Goal: Information Seeking & Learning: Learn about a topic

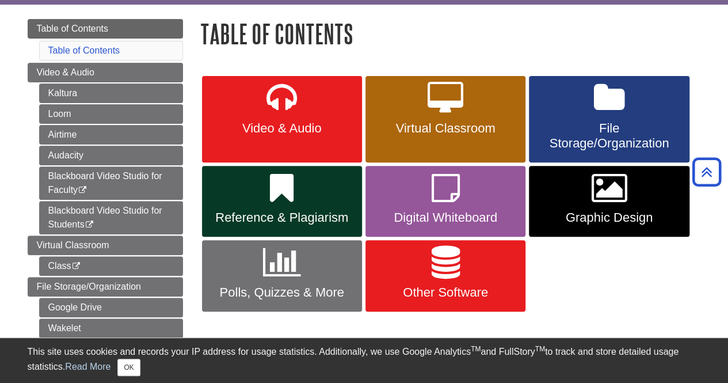
scroll to position [109, 0]
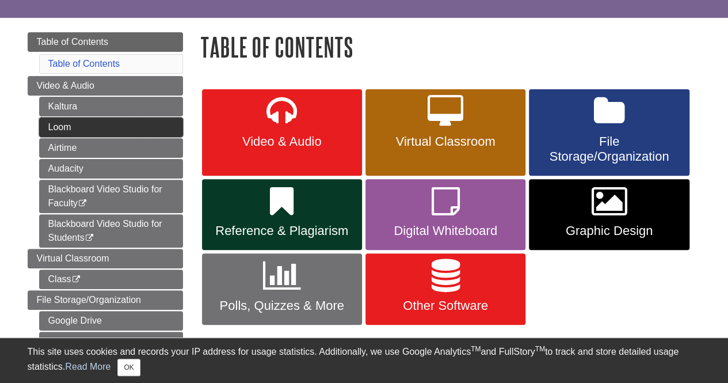
click at [58, 123] on link "Loom" at bounding box center [111, 127] width 144 height 20
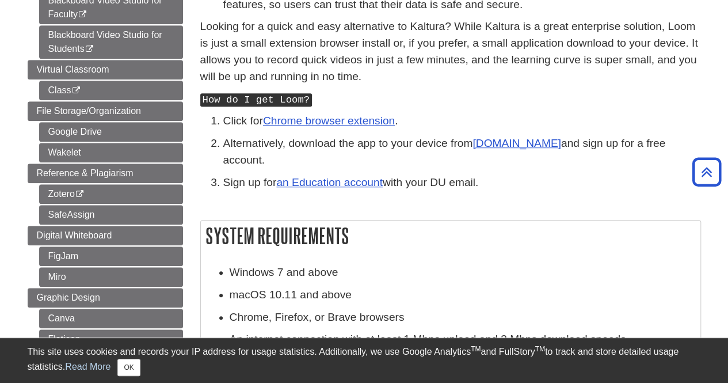
scroll to position [369, 0]
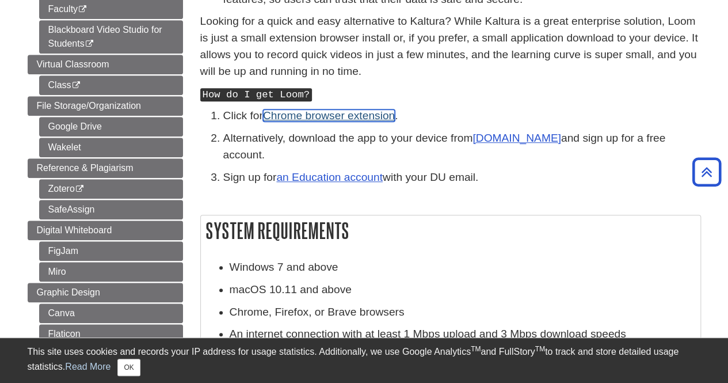
click at [327, 115] on link "Chrome browser extension" at bounding box center [329, 115] width 132 height 12
